Goal: Complete application form

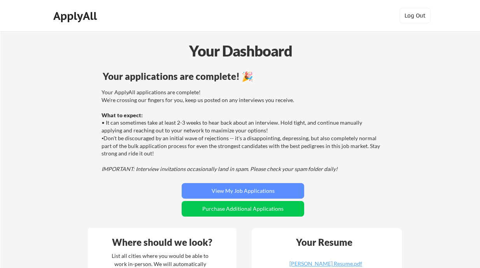
scroll to position [85, 0]
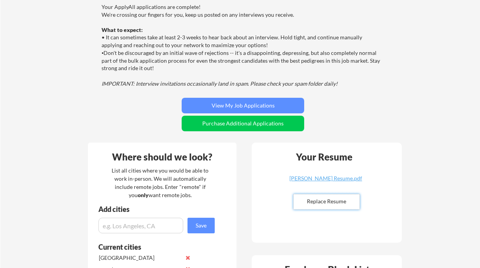
click at [325, 205] on input "file" at bounding box center [327, 201] width 66 height 15
type input "C:\fakepath\Alicja Surzyn Resume.pdf"
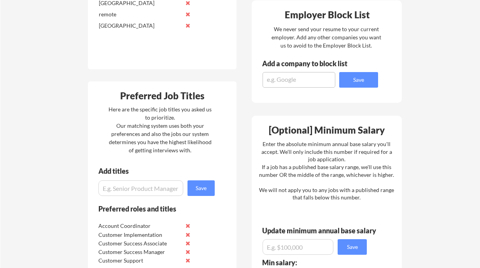
scroll to position [422, 0]
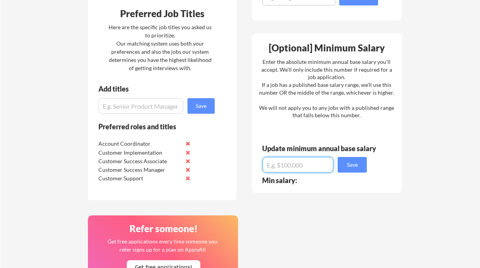
click at [294, 171] on input "input" at bounding box center [297, 165] width 71 height 16
type input "-$50,000"
click at [359, 165] on button "Save" at bounding box center [352, 165] width 29 height 16
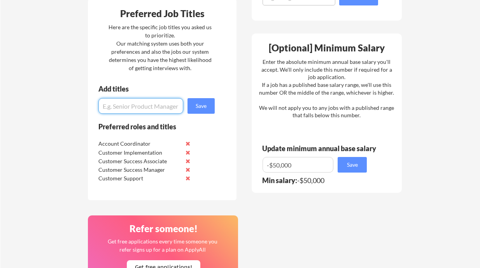
click at [148, 111] on input "input" at bounding box center [140, 106] width 85 height 16
type input "sales"
click at [202, 104] on button "Save" at bounding box center [200, 106] width 27 height 16
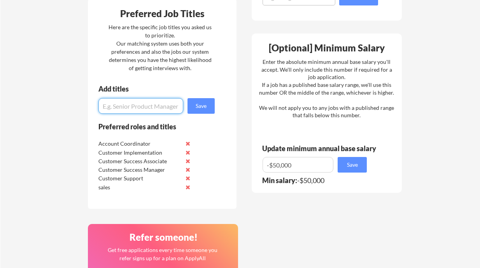
click at [151, 101] on input "input" at bounding box center [140, 106] width 85 height 16
type input "Sales Representative"
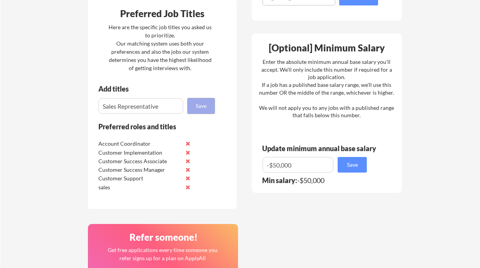
click at [200, 110] on button "Save" at bounding box center [200, 106] width 27 height 16
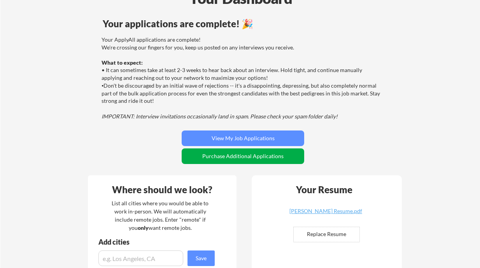
scroll to position [33, 0]
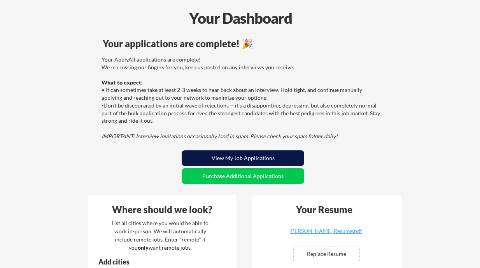
click at [239, 162] on button "View My Job Applications" at bounding box center [243, 158] width 122 height 16
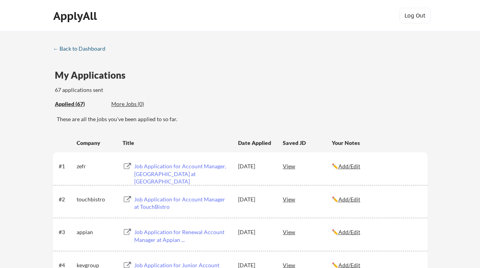
click at [76, 48] on div "← Back to Dashboard" at bounding box center [82, 48] width 58 height 5
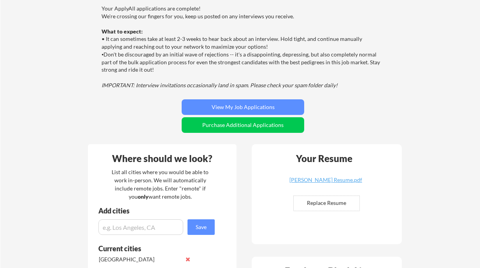
scroll to position [92, 0]
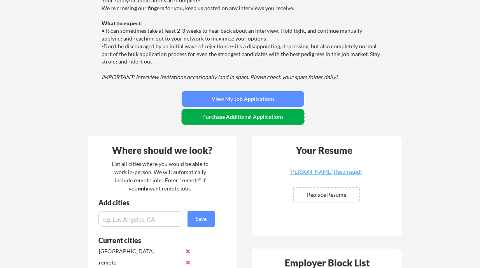
click at [247, 119] on button "Purchase Additional Applications" at bounding box center [243, 117] width 122 height 16
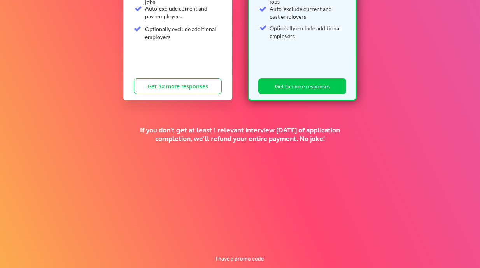
scroll to position [189, 0]
